Goal: Transaction & Acquisition: Purchase product/service

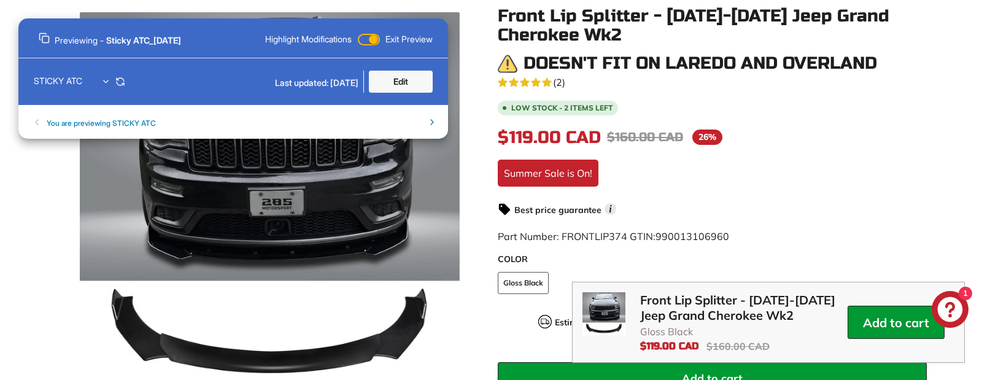
scroll to position [200, 0]
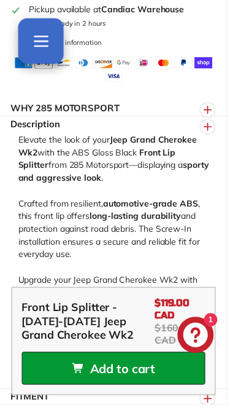
scroll to position [937, 0]
